Goal: Navigation & Orientation: Find specific page/section

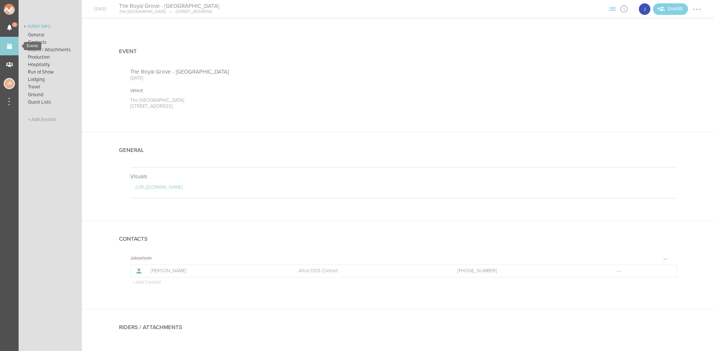
scroll to position [632, 0]
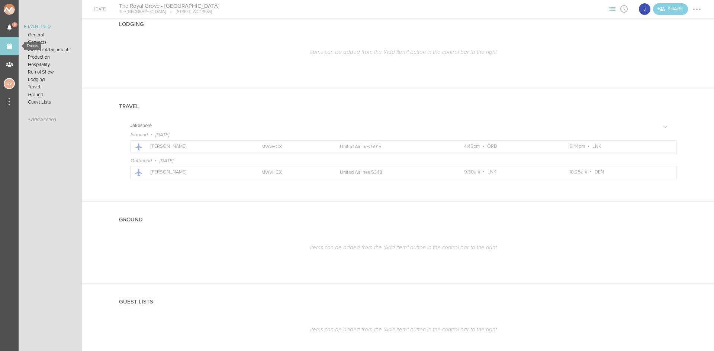
click at [10, 42] on link "Events" at bounding box center [9, 46] width 19 height 19
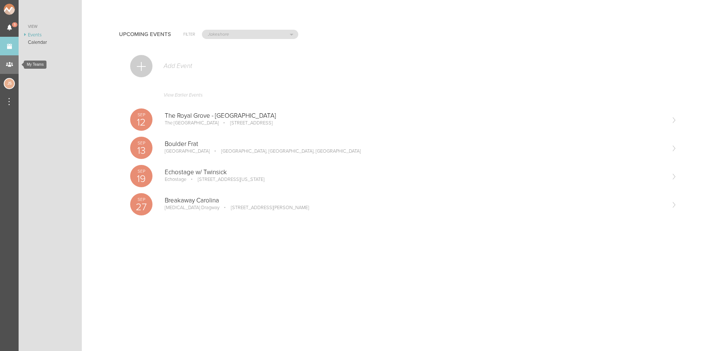
click at [12, 64] on div "My Teams" at bounding box center [9, 64] width 19 height 19
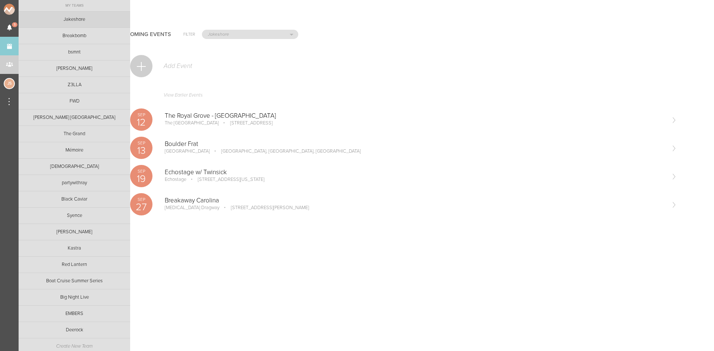
click at [91, 23] on link "Jakeshore" at bounding box center [75, 20] width 112 height 16
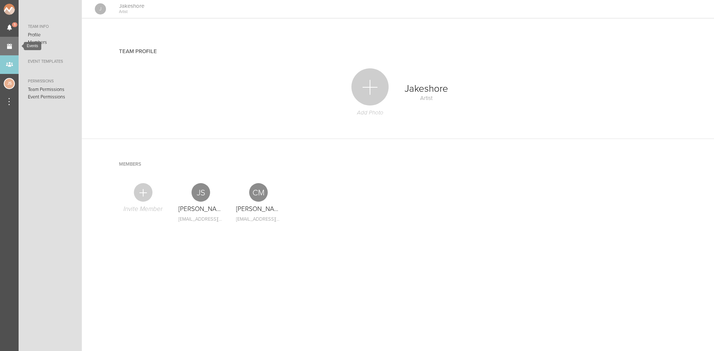
click at [5, 41] on link "Events" at bounding box center [9, 46] width 19 height 19
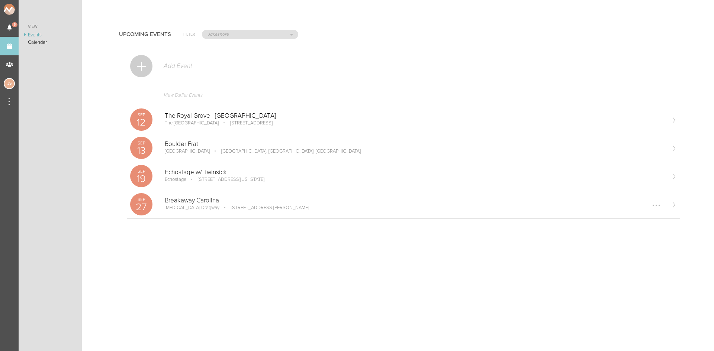
click at [220, 207] on p "6570 Bruton Smith Blvd, Concord, NC 28027, USA" at bounding box center [264, 208] width 88 height 6
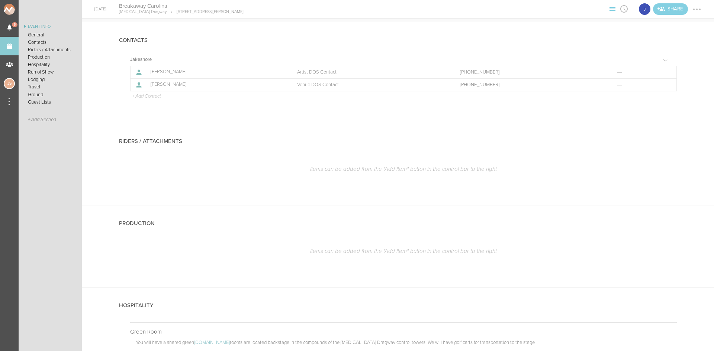
scroll to position [230, 0]
